Goal: Task Accomplishment & Management: Manage account settings

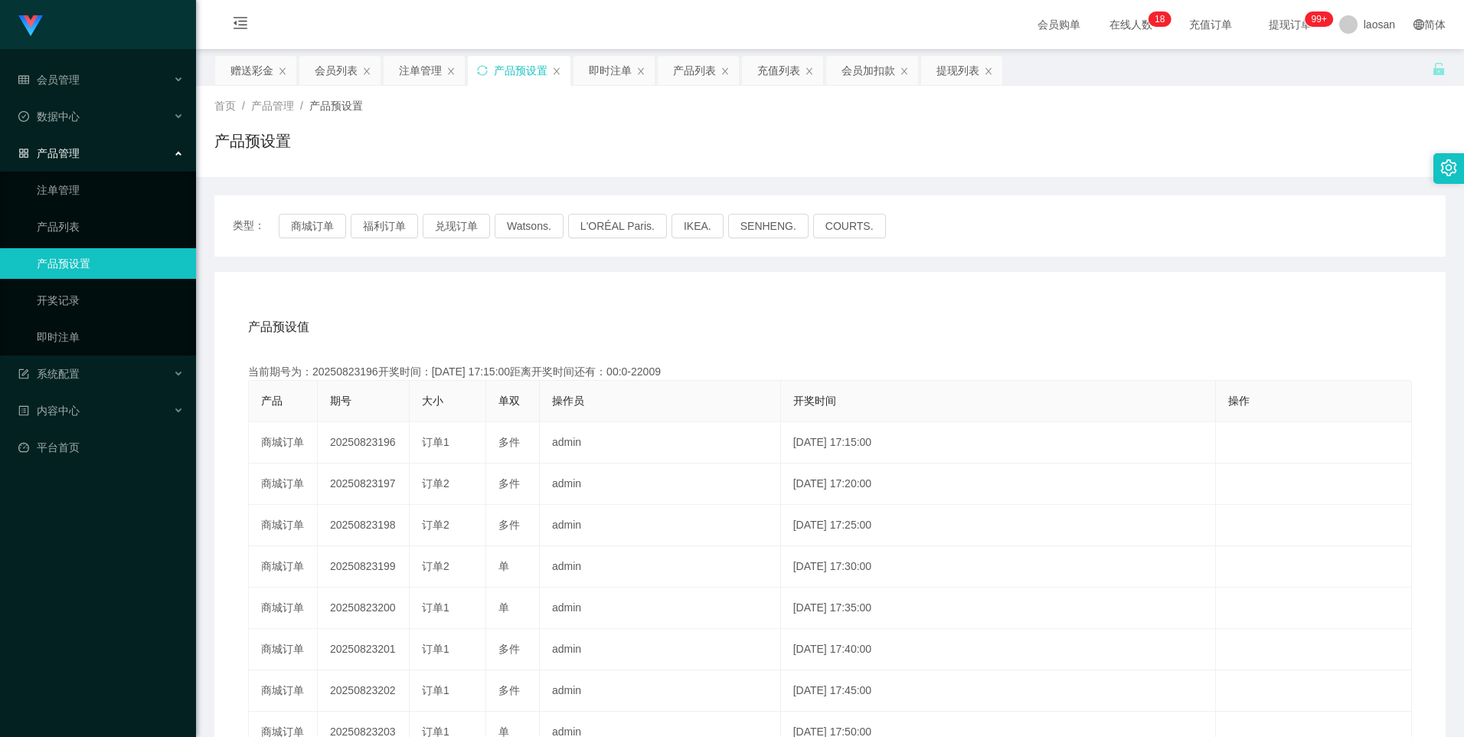
click at [316, 229] on button "商城订单" at bounding box center [312, 226] width 67 height 25
click at [419, 74] on div "注单管理" at bounding box center [420, 70] width 43 height 29
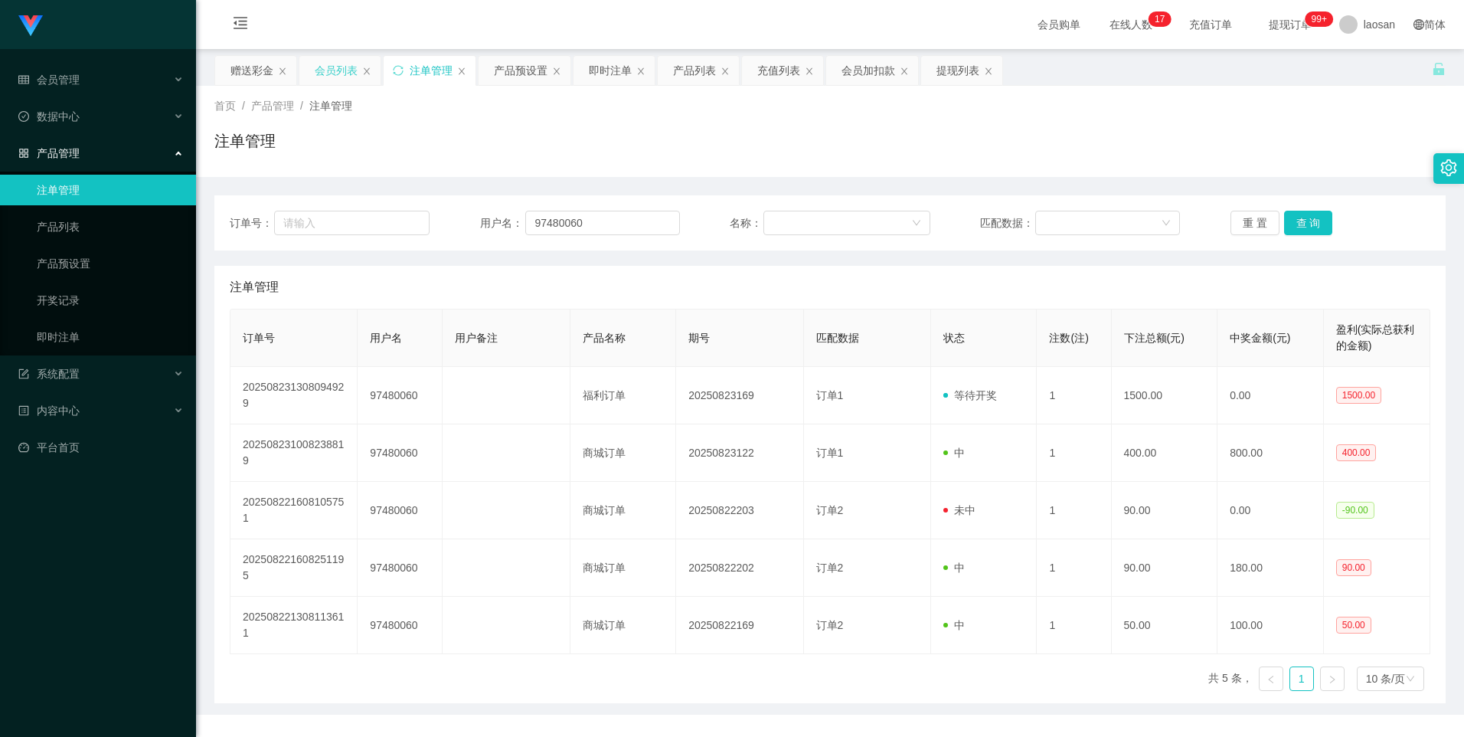
click at [345, 70] on div "会员列表" at bounding box center [336, 70] width 43 height 29
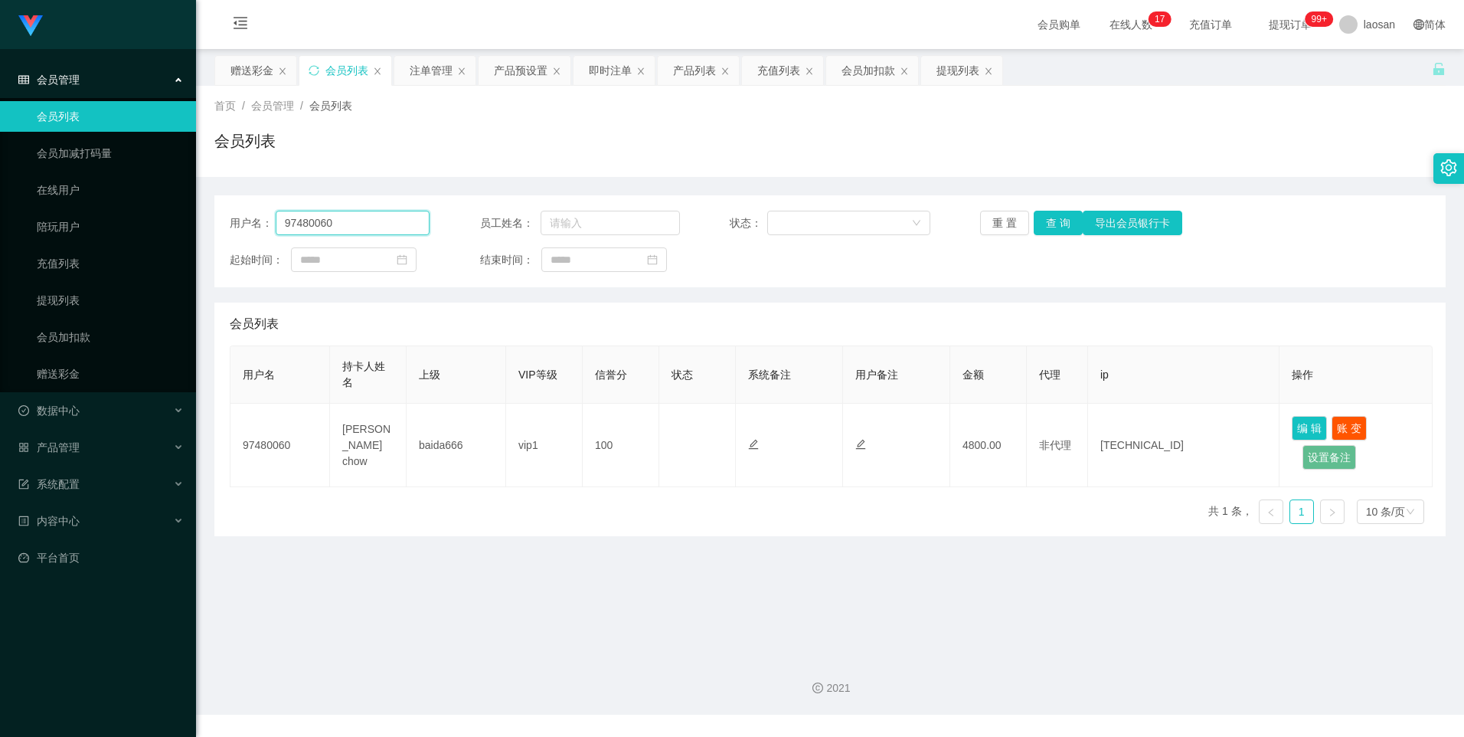
drag, startPoint x: 293, startPoint y: 211, endPoint x: 162, endPoint y: 213, distance: 131.0
click at [156, 208] on section "Jingdong工作台代理端 会员管理 会员列表 会员加减打码量 在线用户 陪玩用户 充值列表 提现列表 会员加扣款 赠送彩金 数据中心 员工统计 团队统计 …" at bounding box center [732, 357] width 1464 height 715
paste input "125778"
type input "125778"
click at [1056, 229] on button "查 询" at bounding box center [1058, 223] width 49 height 25
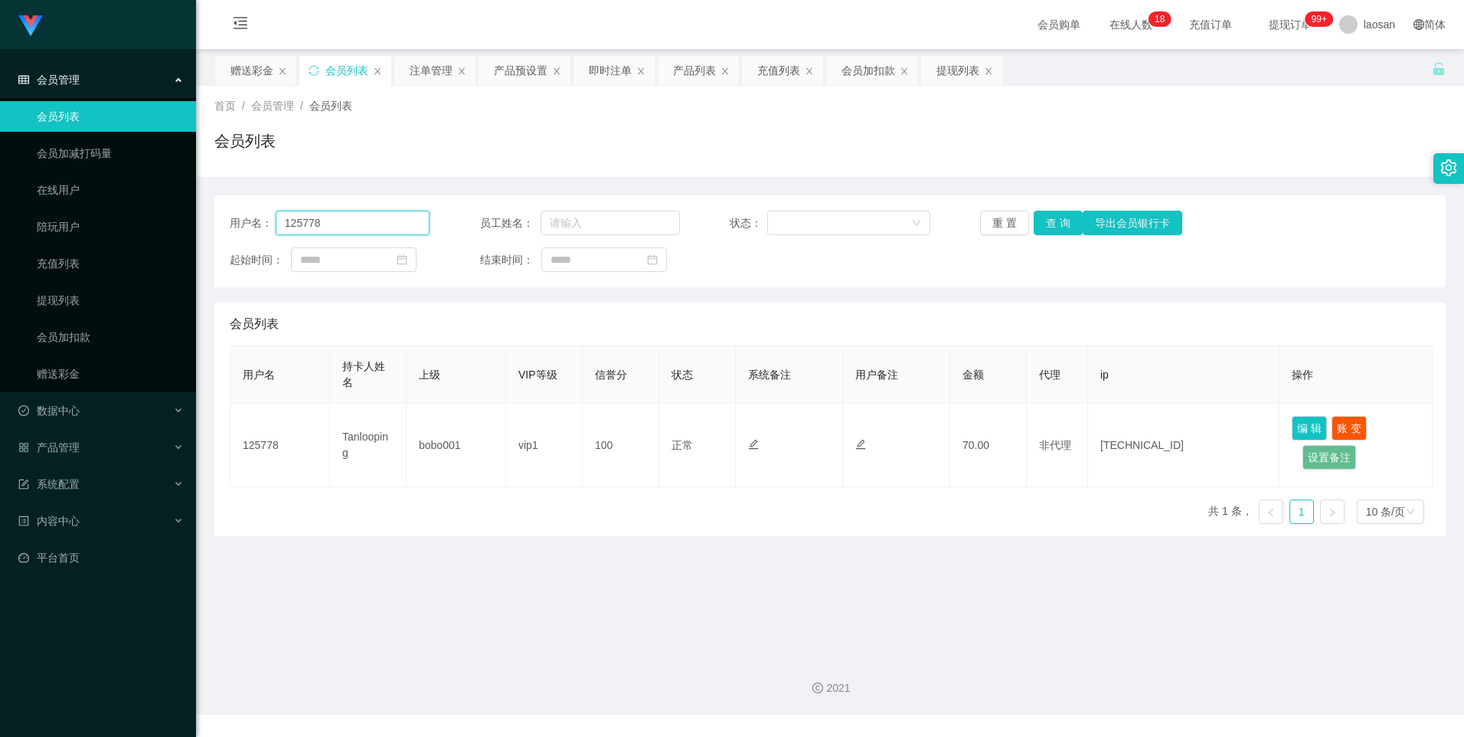
drag, startPoint x: 351, startPoint y: 218, endPoint x: 208, endPoint y: 209, distance: 142.7
click at [208, 209] on main "关闭左侧 关闭右侧 关闭其它 刷新页面 赠送彩金 会员列表 注单管理 产品预设置 即时注单 产品列表 充值列表 会员加扣款 提现列表 首页 / 会员管理 / …" at bounding box center [830, 346] width 1268 height 594
click at [417, 74] on div "注单管理" at bounding box center [431, 70] width 43 height 29
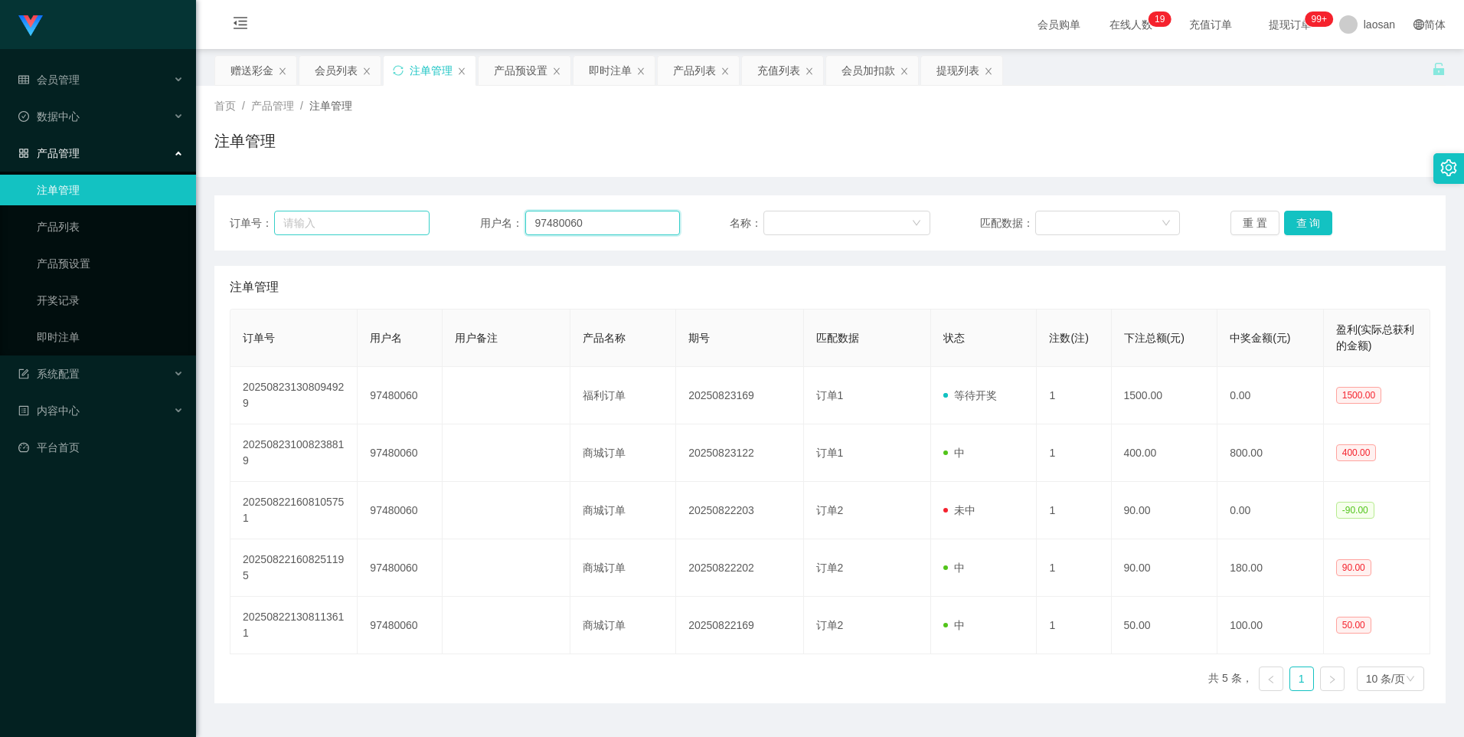
drag, startPoint x: 617, startPoint y: 224, endPoint x: 417, endPoint y: 231, distance: 200.0
click at [417, 231] on div "订单号： 用户名： 97480060 名称： 匹配数据： 重 置 查 询" at bounding box center [830, 223] width 1201 height 25
paste input "125778"
type input "125778"
click at [1297, 225] on button "查 询" at bounding box center [1308, 223] width 49 height 25
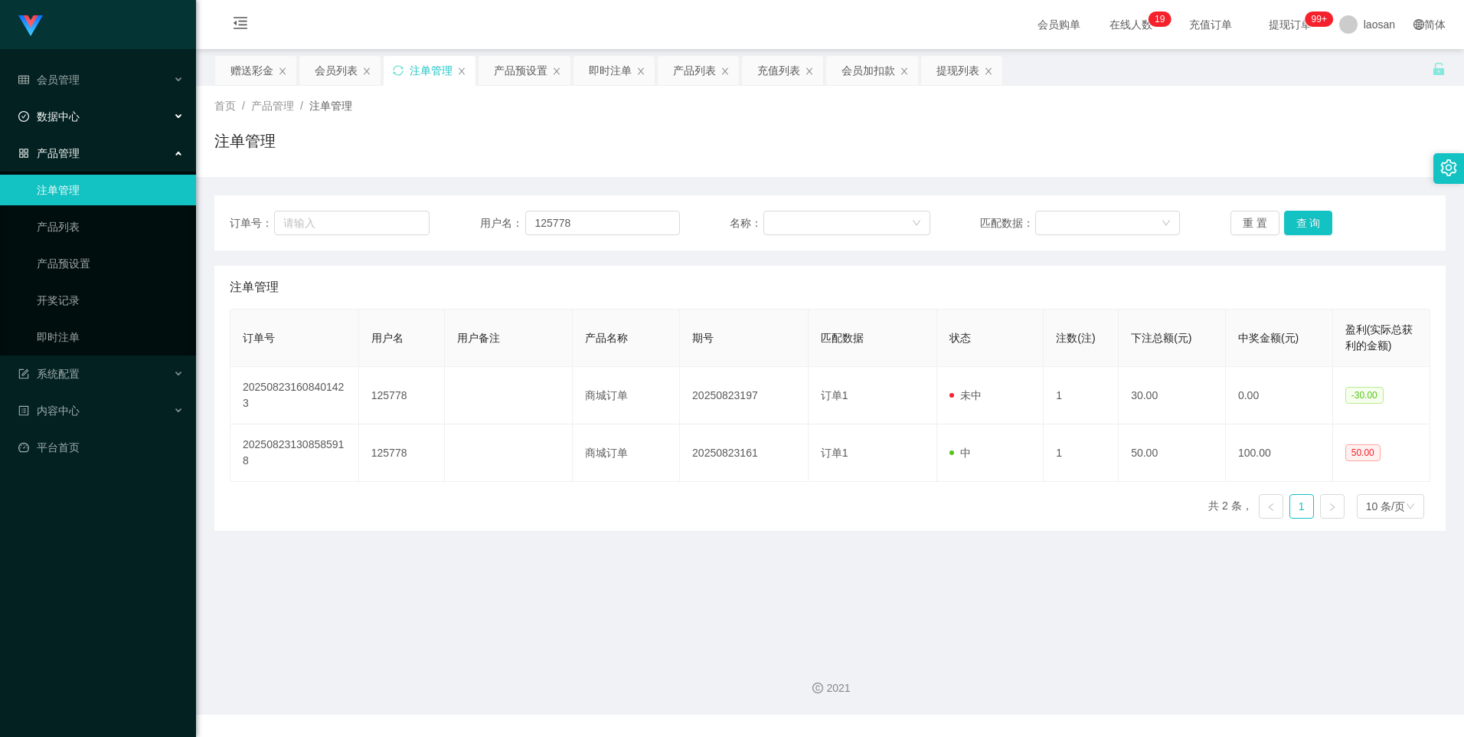
click at [103, 109] on div "数据中心" at bounding box center [98, 116] width 196 height 31
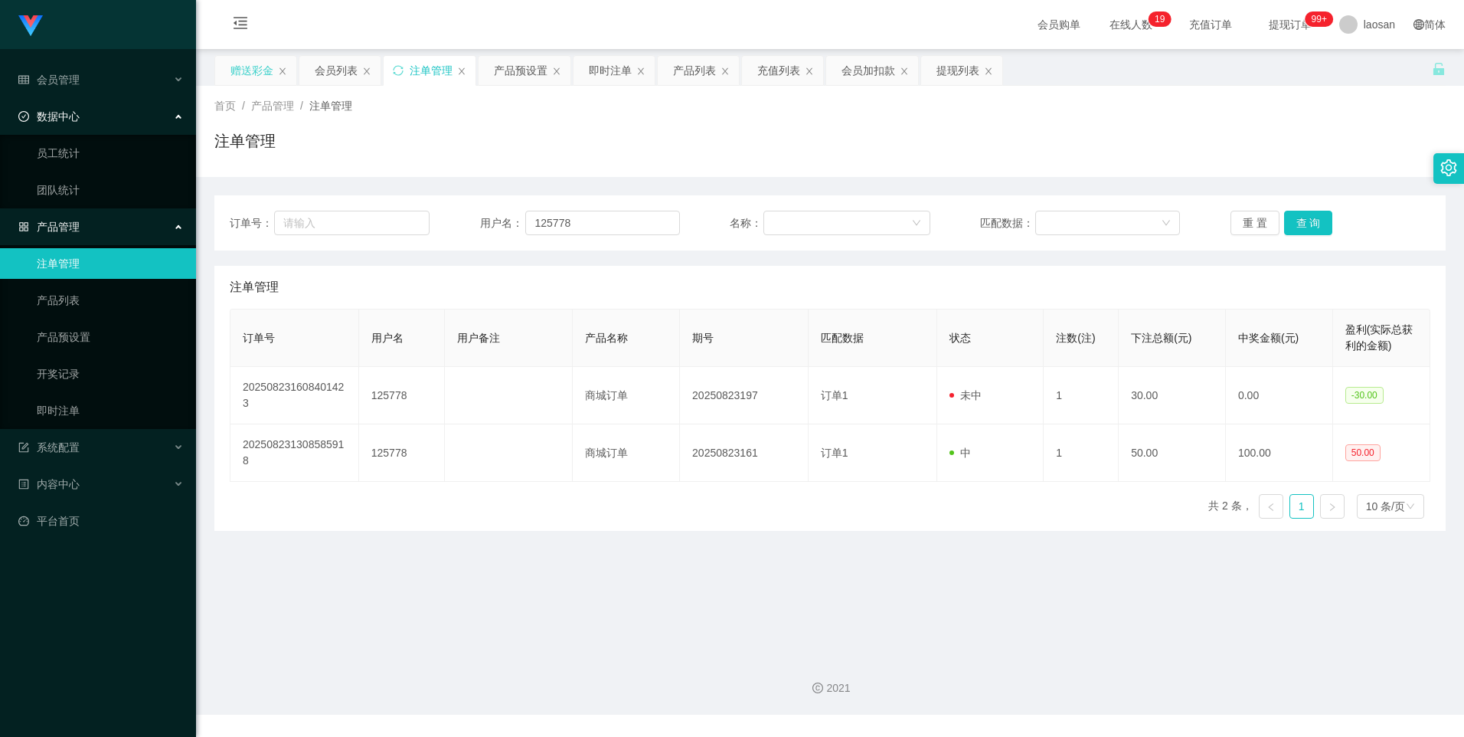
click at [244, 69] on div "赠送彩金" at bounding box center [252, 70] width 43 height 29
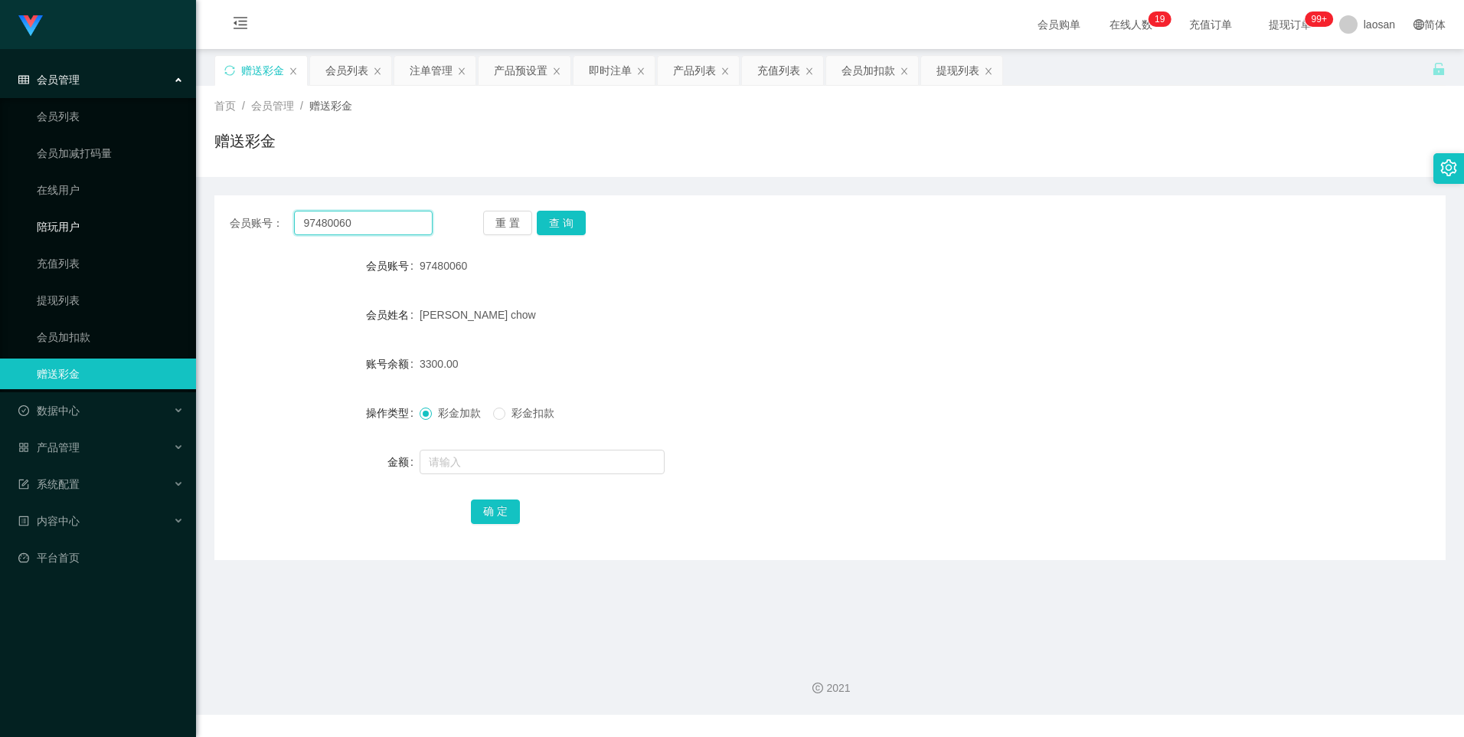
drag, startPoint x: 375, startPoint y: 222, endPoint x: 162, endPoint y: 224, distance: 213.7
click at [162, 224] on section "Jingdong工作台代理端 会员管理 会员列表 会员加减打码量 在线用户 陪玩用户 充值列表 提现列表 会员加扣款 赠送彩金 数据中心 员工统计 团队统计 …" at bounding box center [732, 357] width 1464 height 715
paste input "125778"
type input "125778"
click at [582, 227] on button "查 询" at bounding box center [561, 223] width 49 height 25
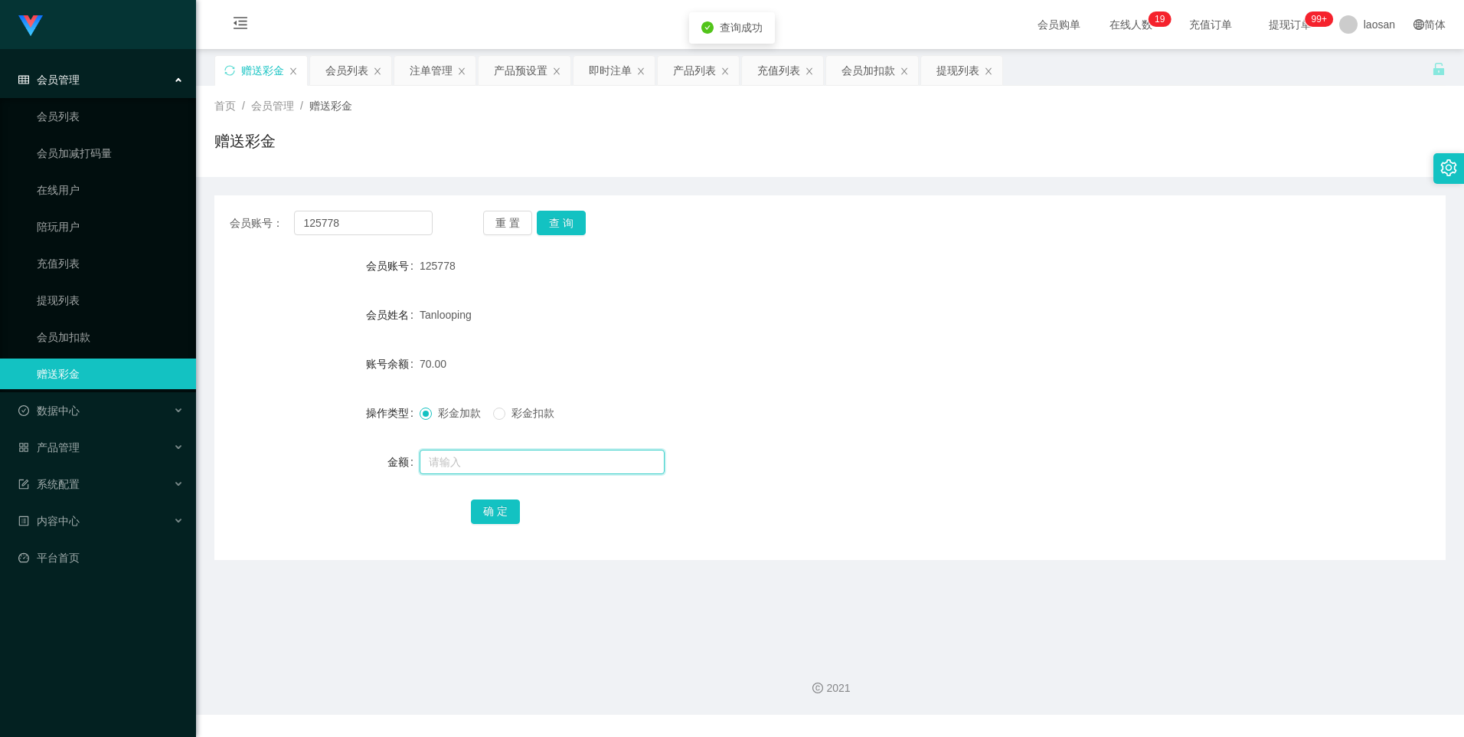
click at [475, 458] on input "text" at bounding box center [542, 462] width 245 height 25
type input "60"
click at [500, 507] on button "确 定" at bounding box center [495, 511] width 49 height 25
